Goal: Task Accomplishment & Management: Use online tool/utility

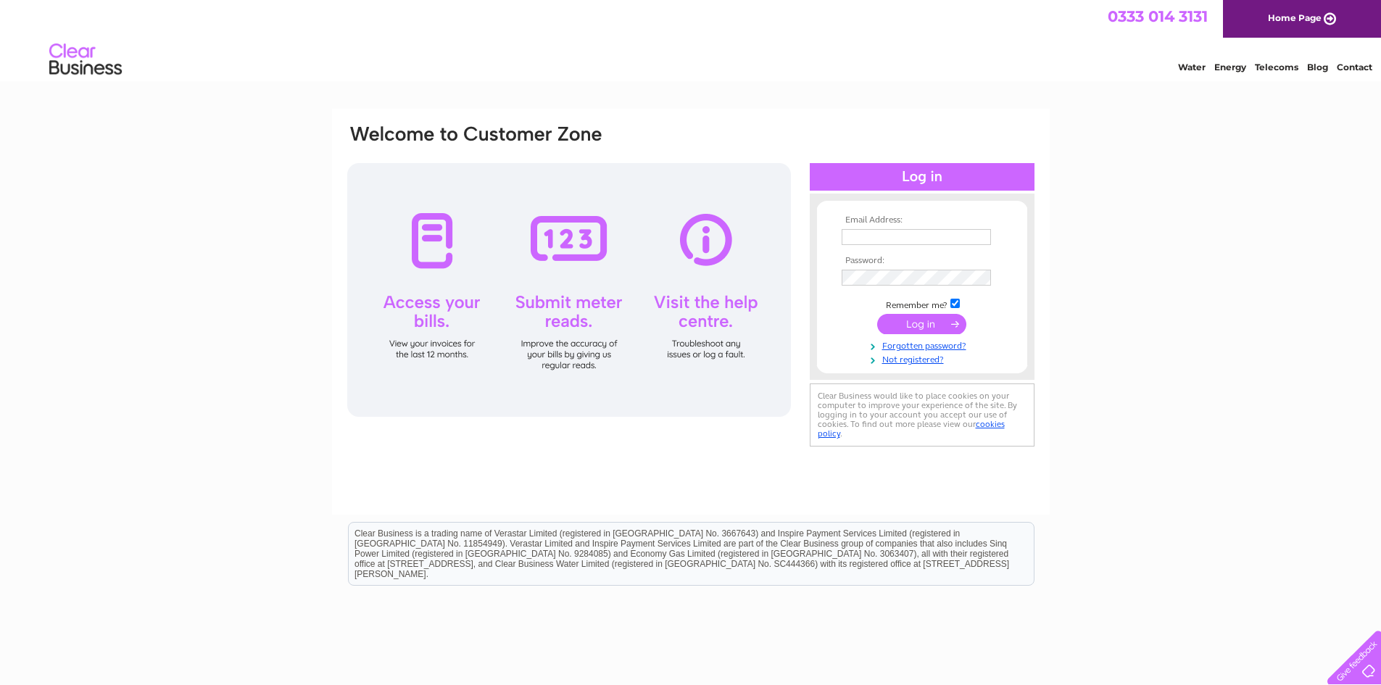
drag, startPoint x: 0, startPoint y: 0, endPoint x: 889, endPoint y: 240, distance: 920.8
click at [889, 240] on input "text" at bounding box center [916, 237] width 149 height 16
type input "jonessj68@aol.com"
click at [877, 315] on input "submit" at bounding box center [921, 325] width 89 height 20
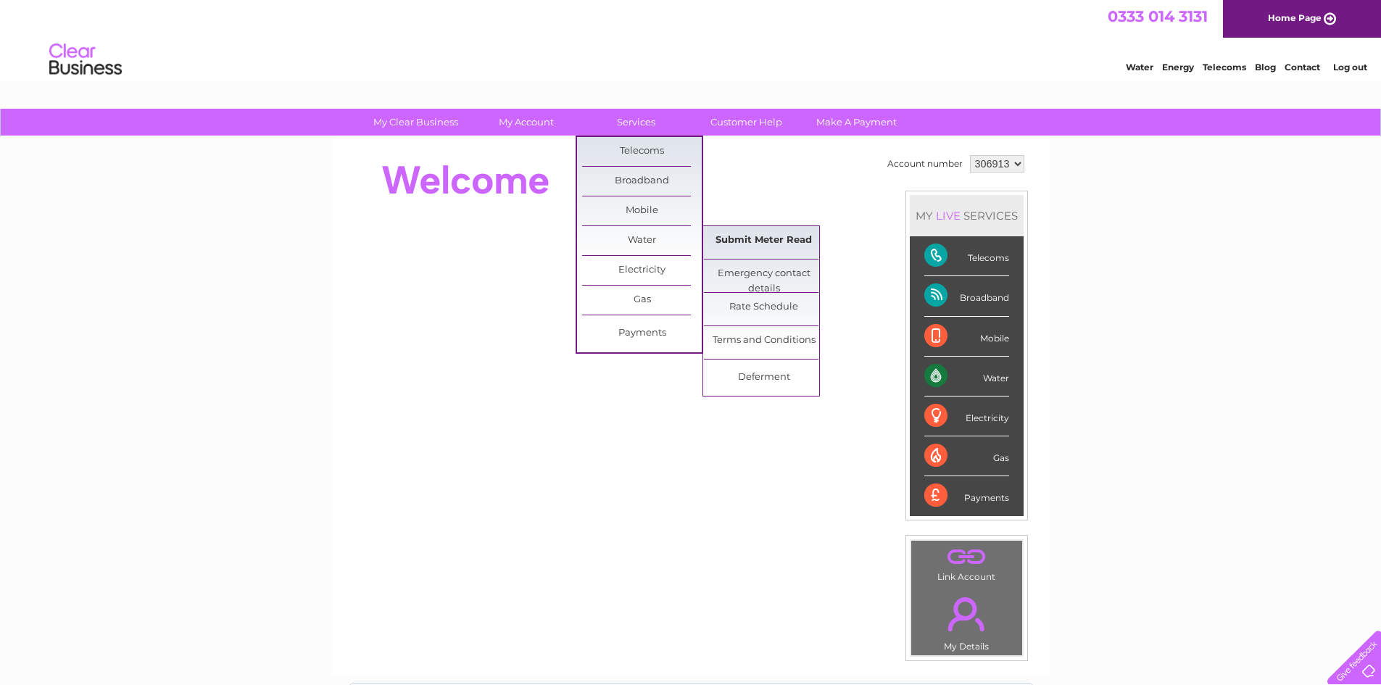
click at [757, 239] on link "Submit Meter Read" at bounding box center [764, 240] width 120 height 29
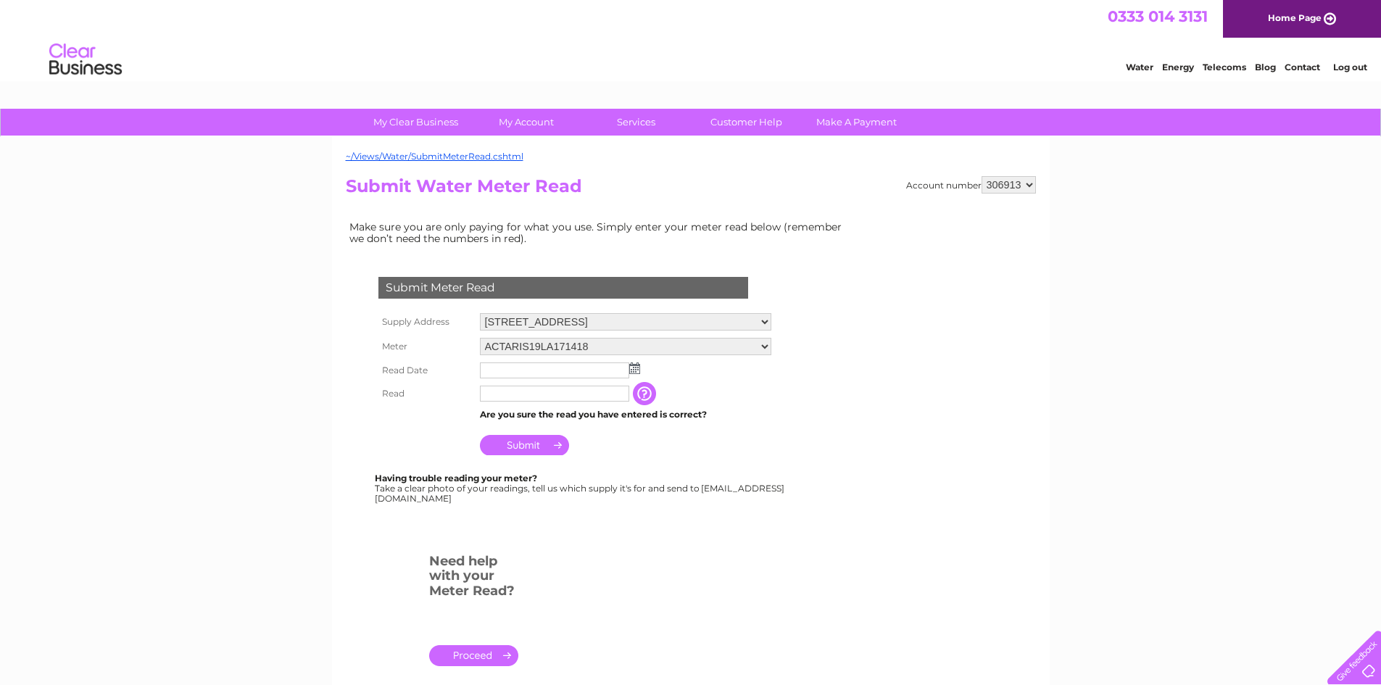
click at [632, 371] on img at bounding box center [634, 369] width 11 height 12
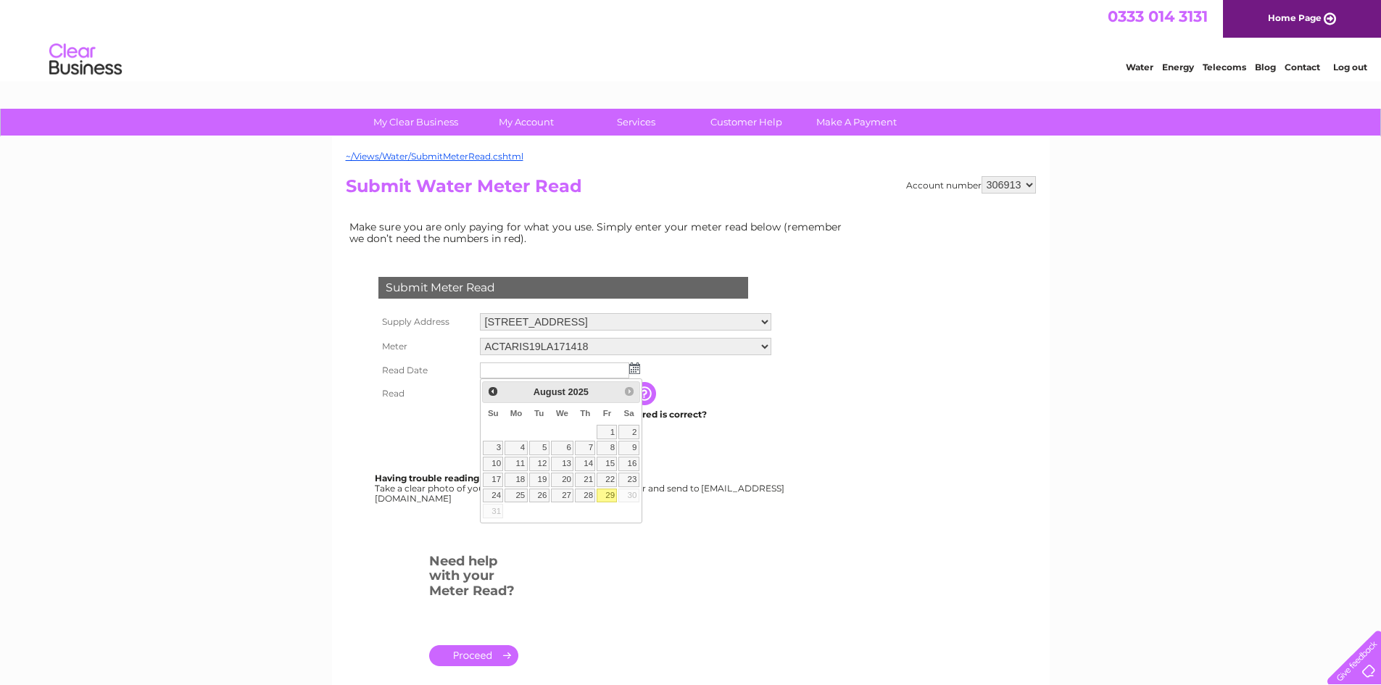
click at [611, 494] on link "29" at bounding box center [607, 496] width 20 height 15
type input "2025/08/29"
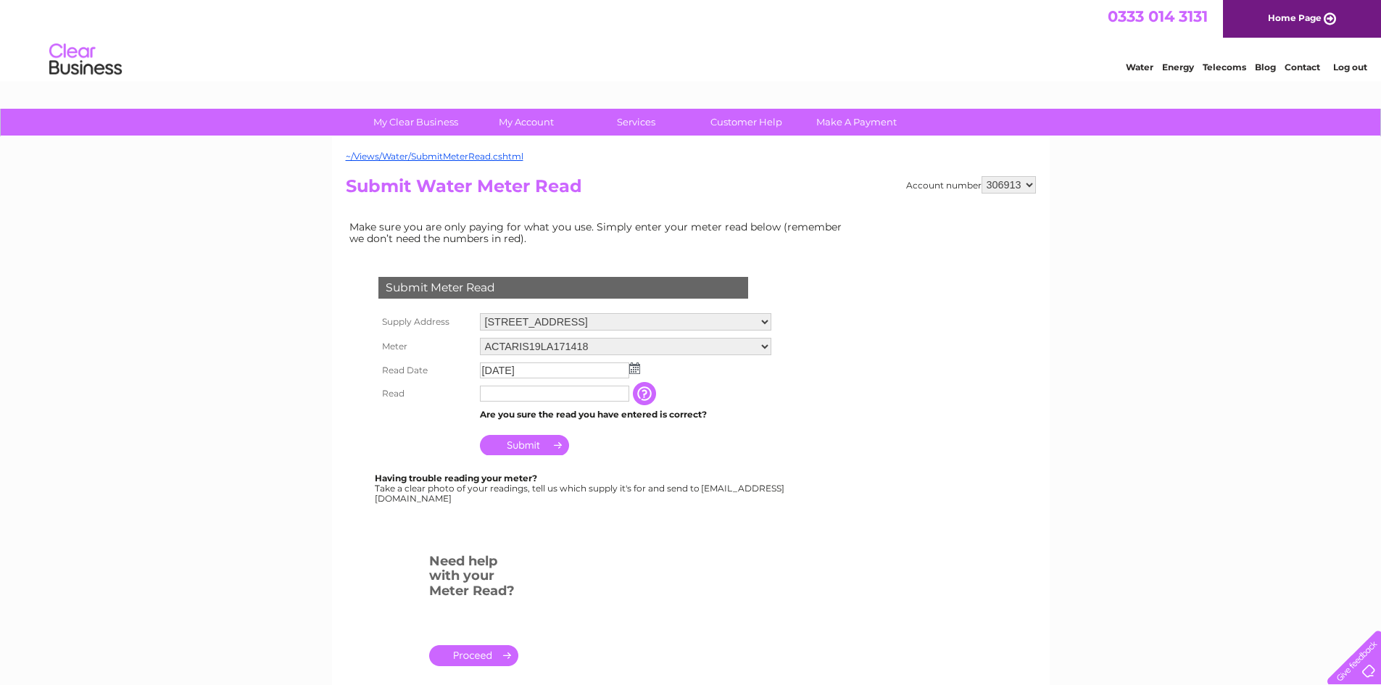
click at [531, 400] on input "text" at bounding box center [554, 394] width 149 height 16
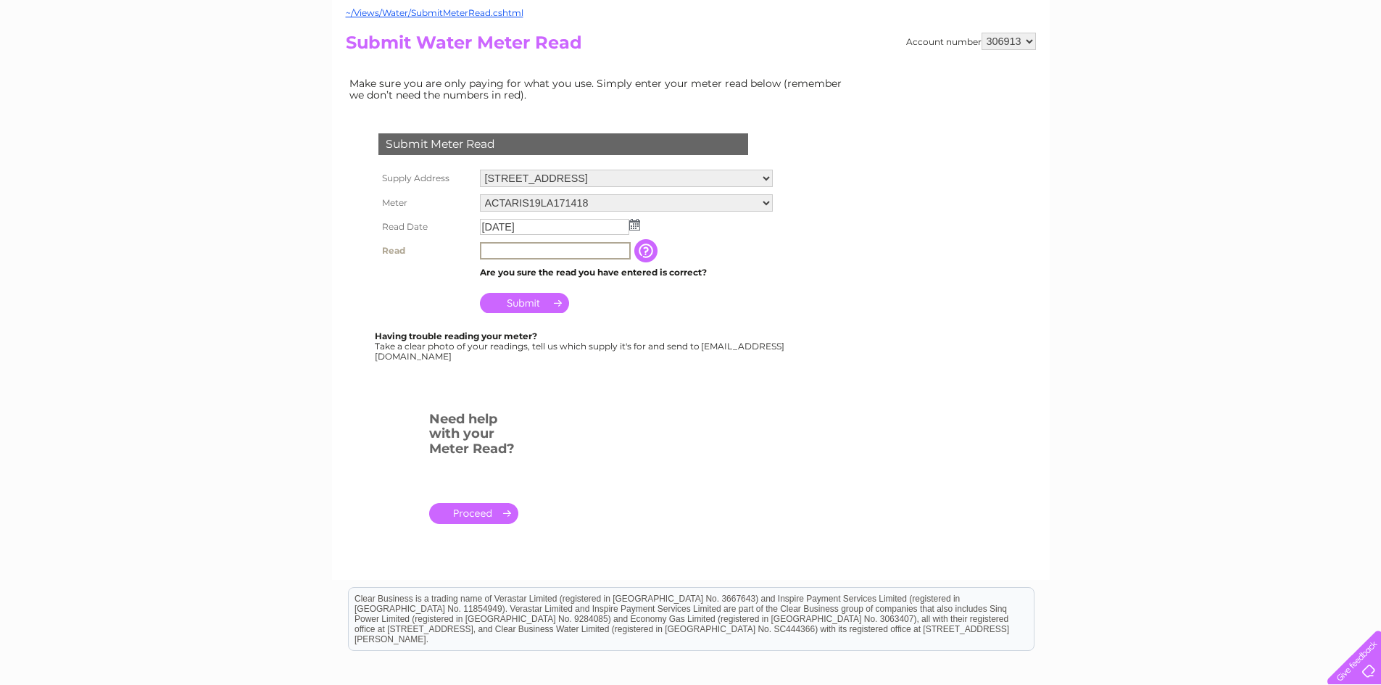
scroll to position [145, 0]
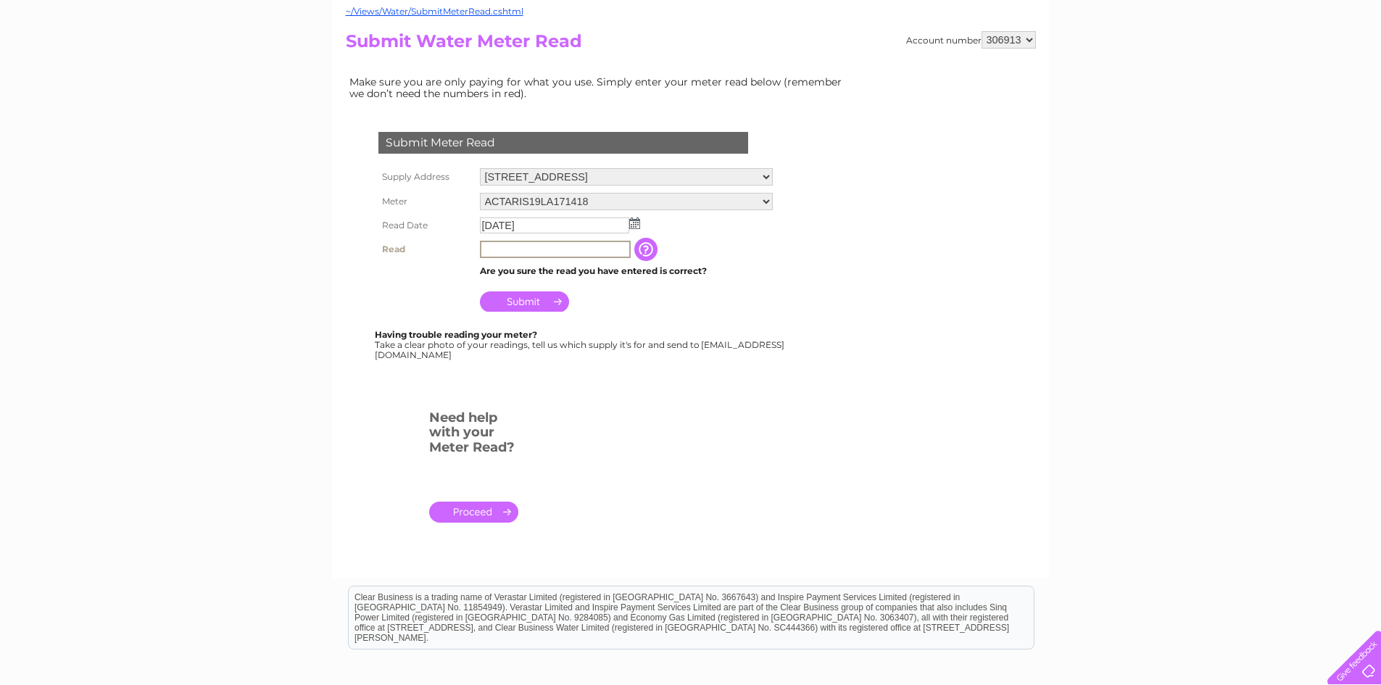
click at [534, 252] on input "text" at bounding box center [555, 249] width 151 height 17
type input "00074"
click at [535, 297] on input "Submit" at bounding box center [524, 301] width 89 height 20
